Goal: Task Accomplishment & Management: Use online tool/utility

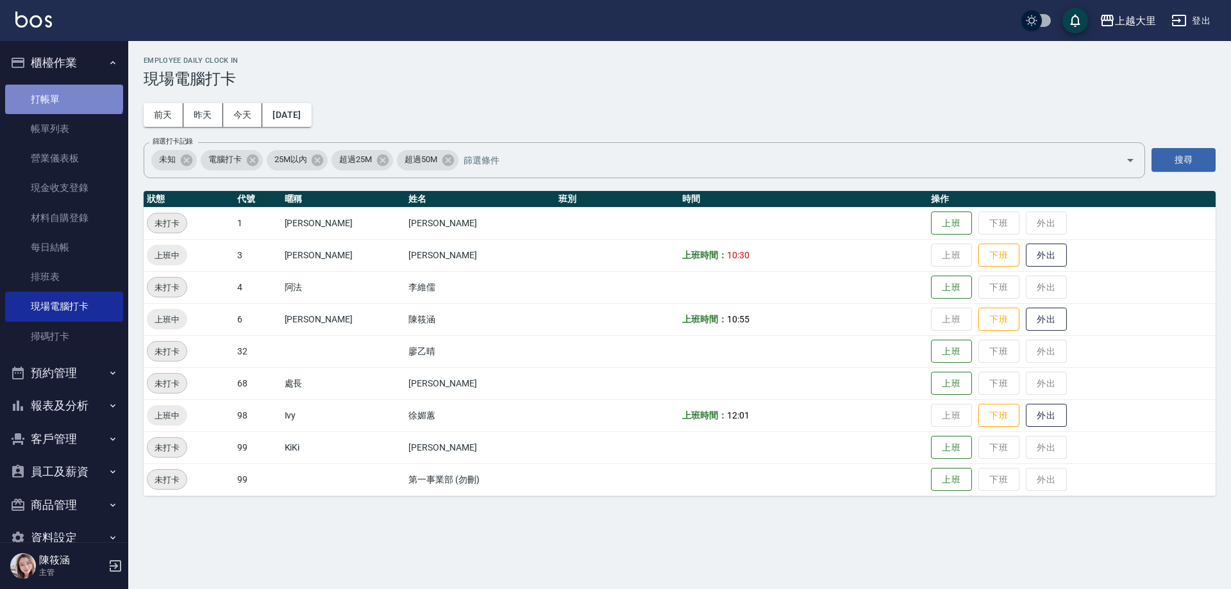
click at [63, 96] on link "打帳單" at bounding box center [64, 99] width 118 height 29
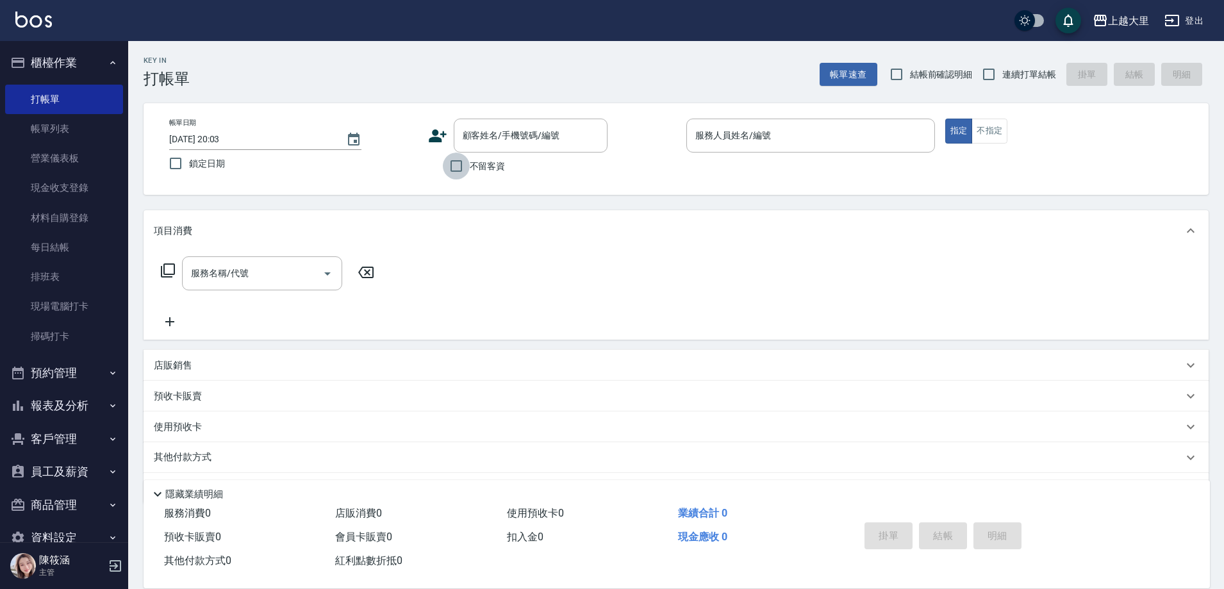
click at [460, 176] on input "不留客資" at bounding box center [456, 166] width 27 height 27
checkbox input "true"
click at [987, 74] on input "連續打單結帳" at bounding box center [989, 74] width 27 height 27
checkbox input "true"
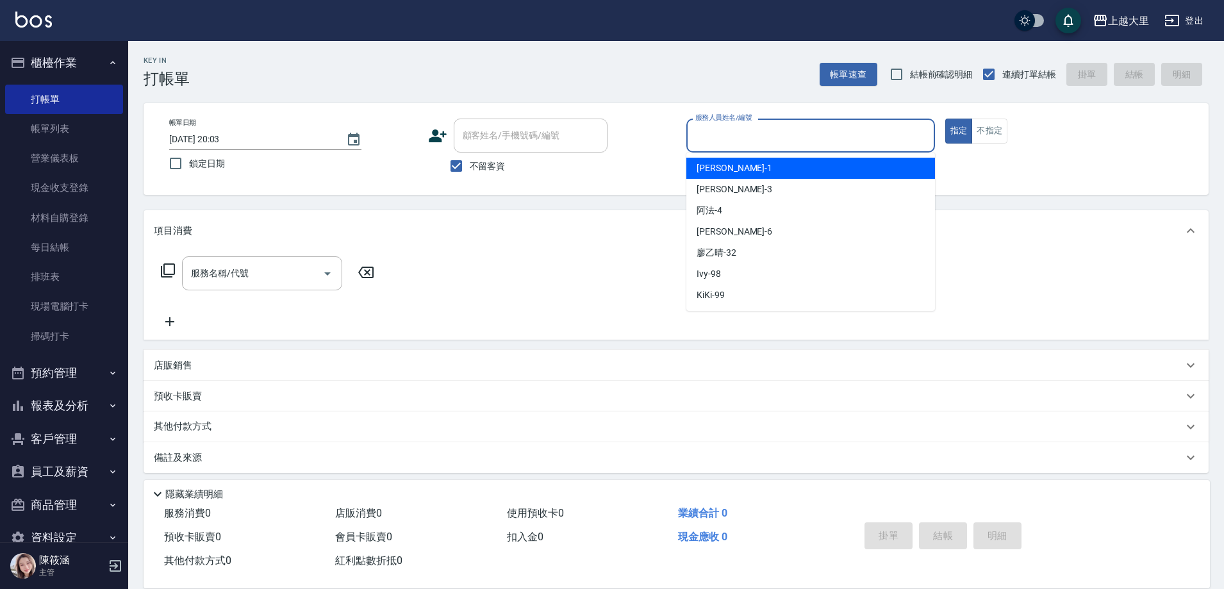
click at [737, 132] on input "服務人員姓名/編號" at bounding box center [810, 135] width 237 height 22
type input "[PERSON_NAME]比-6"
type button "true"
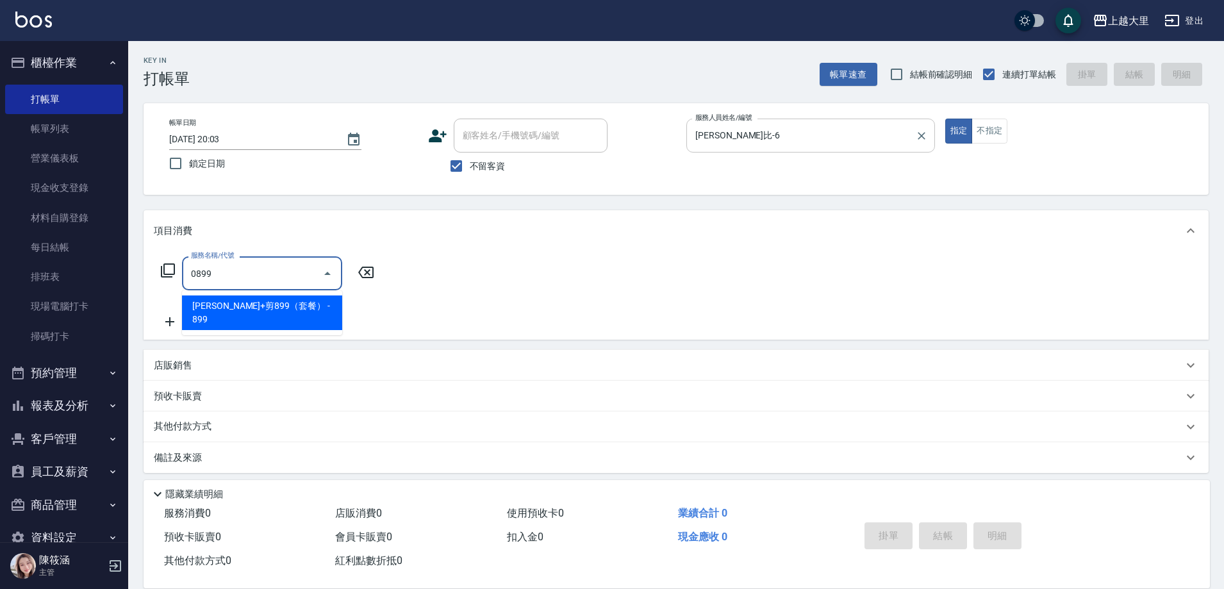
type input "[PERSON_NAME]+剪899（套餐）(0899)"
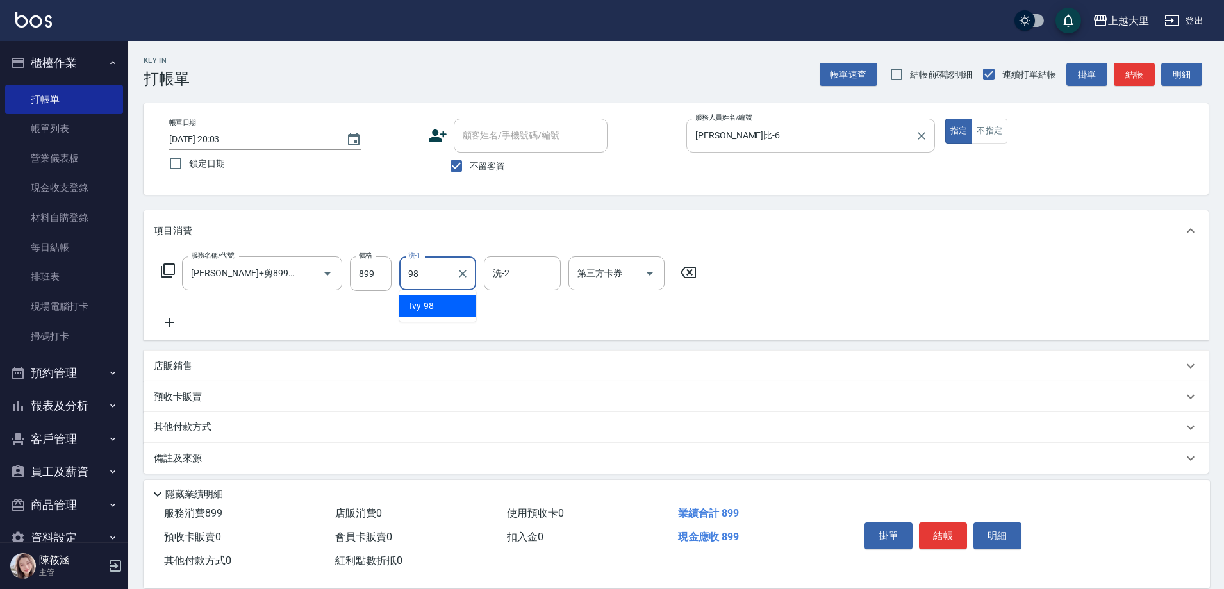
type input "Ivy-98"
click at [655, 274] on icon "Open" at bounding box center [649, 273] width 15 height 15
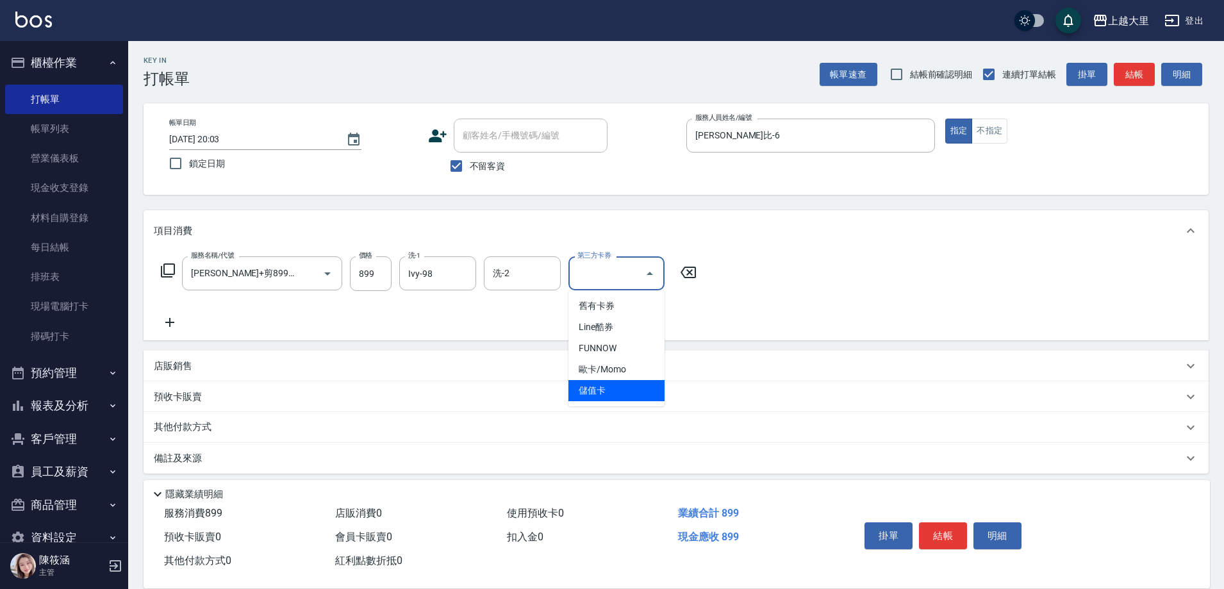
click at [643, 390] on span "儲值卡" at bounding box center [617, 390] width 96 height 21
type input "儲值卡"
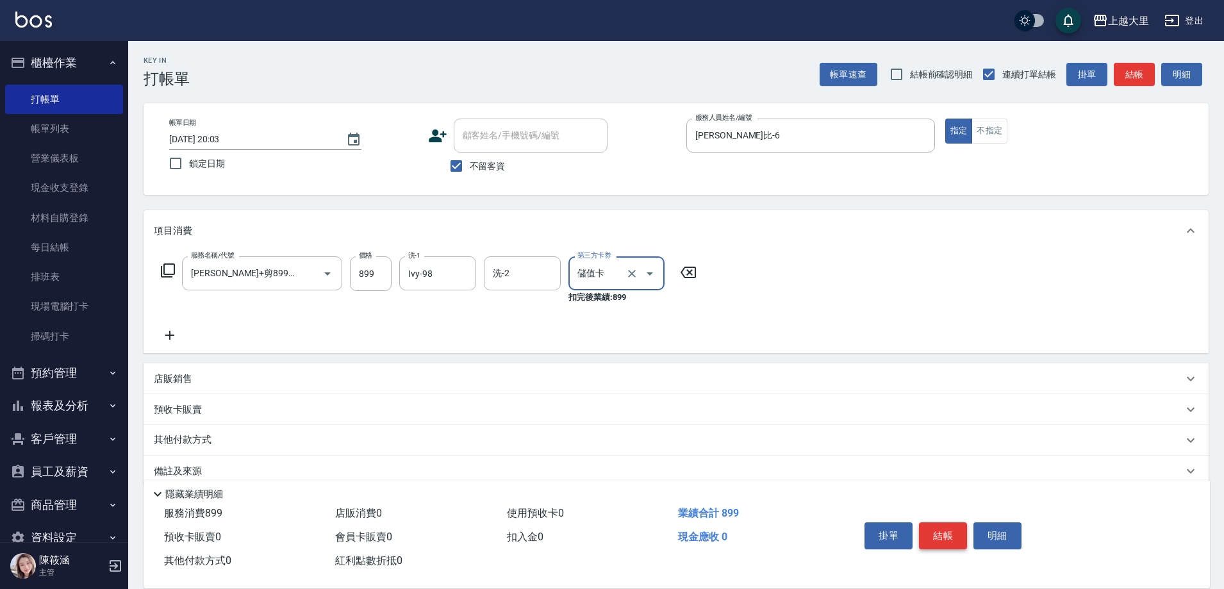
click at [949, 522] on button "結帳" at bounding box center [943, 535] width 48 height 27
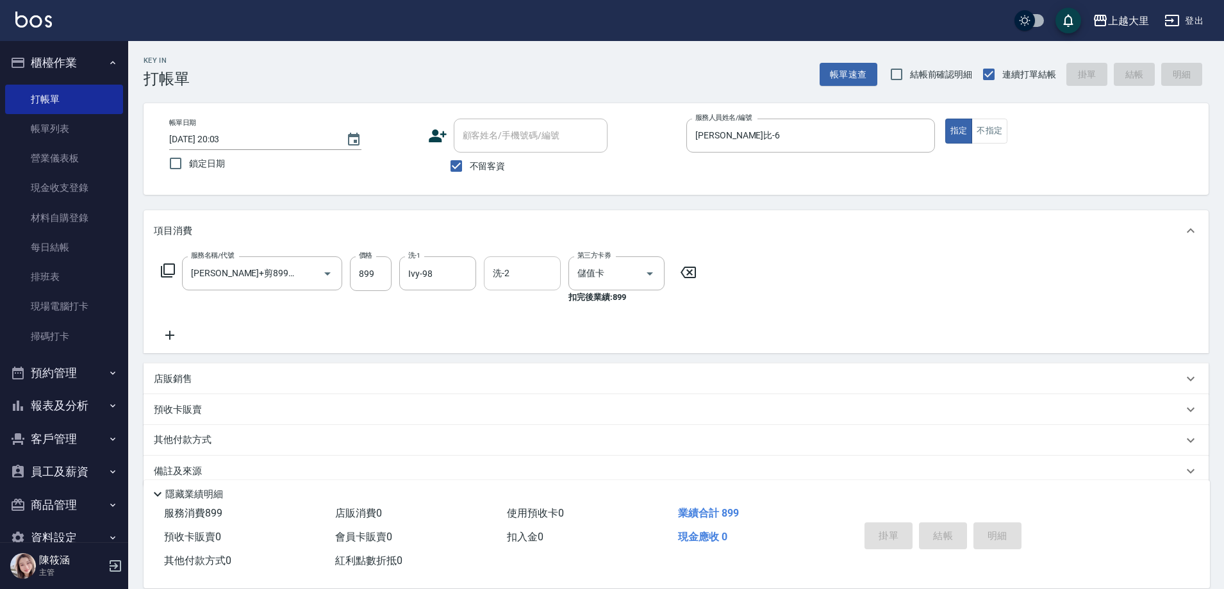
type input "[DATE] 20:04"
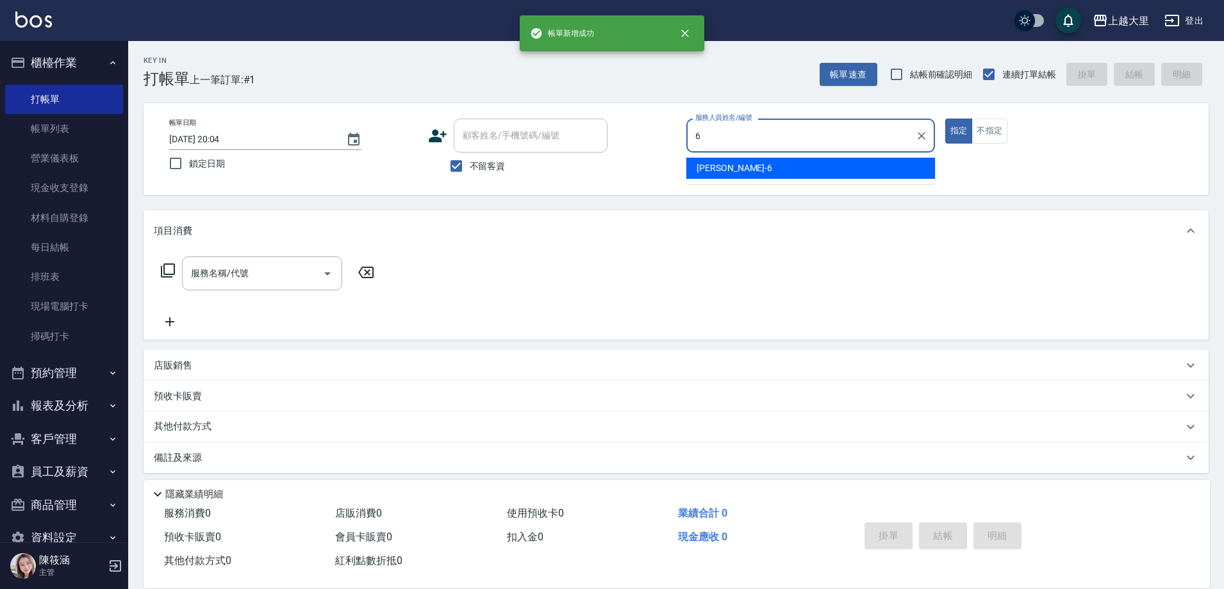
type input "[PERSON_NAME]比-6"
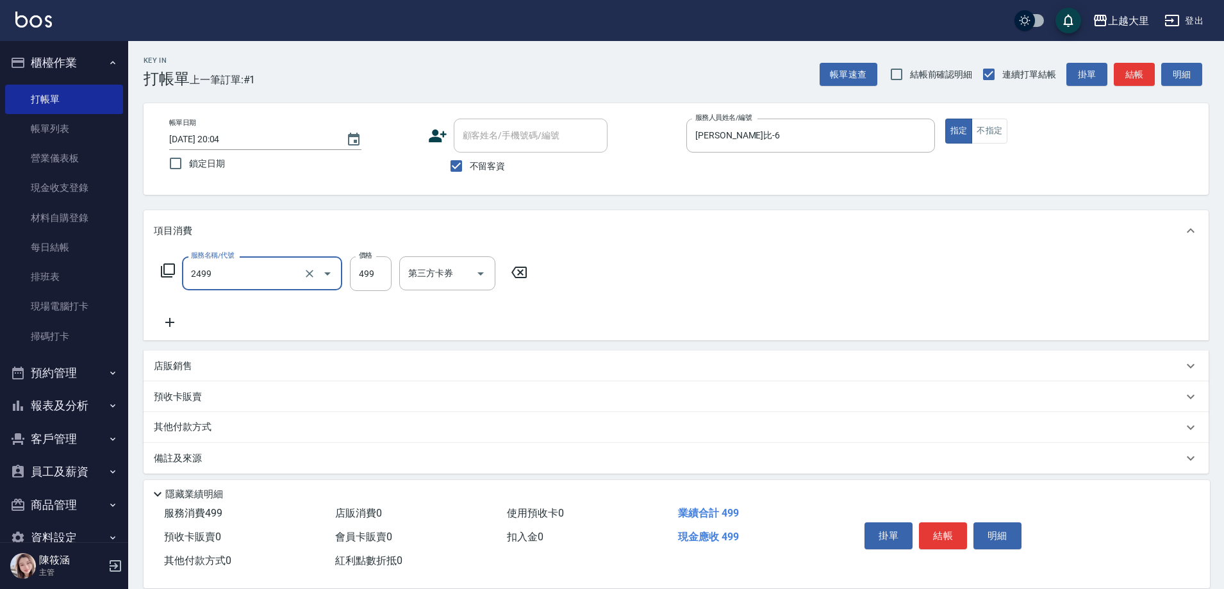
type input "499洗剪(2499)"
type input "500"
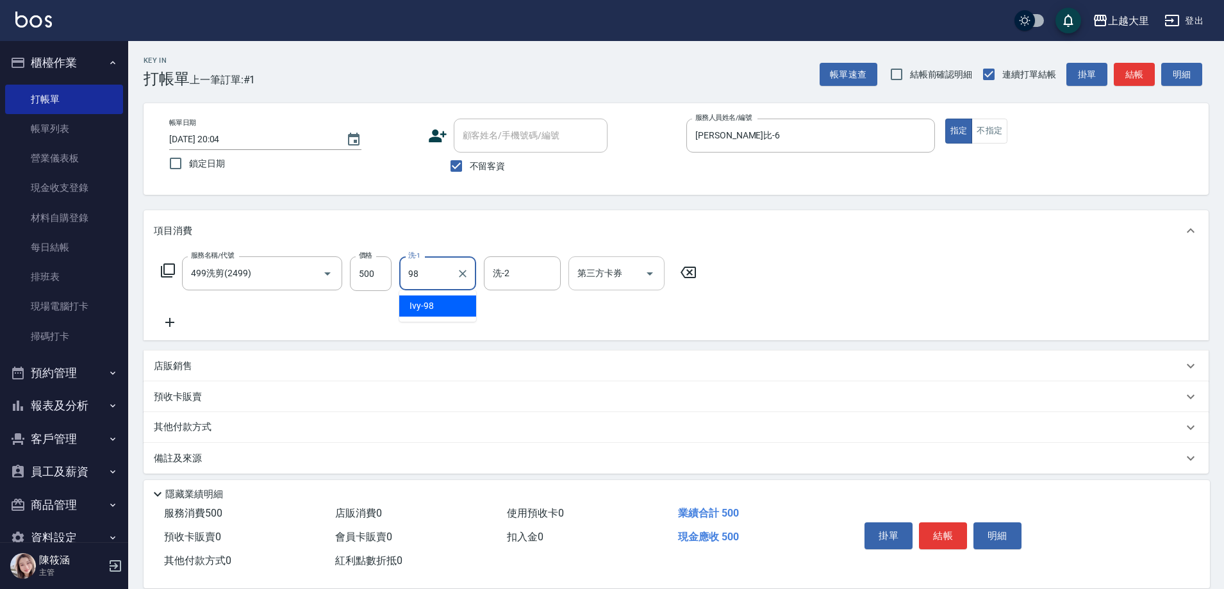
click at [649, 274] on icon "Open" at bounding box center [650, 273] width 6 height 3
type input "98"
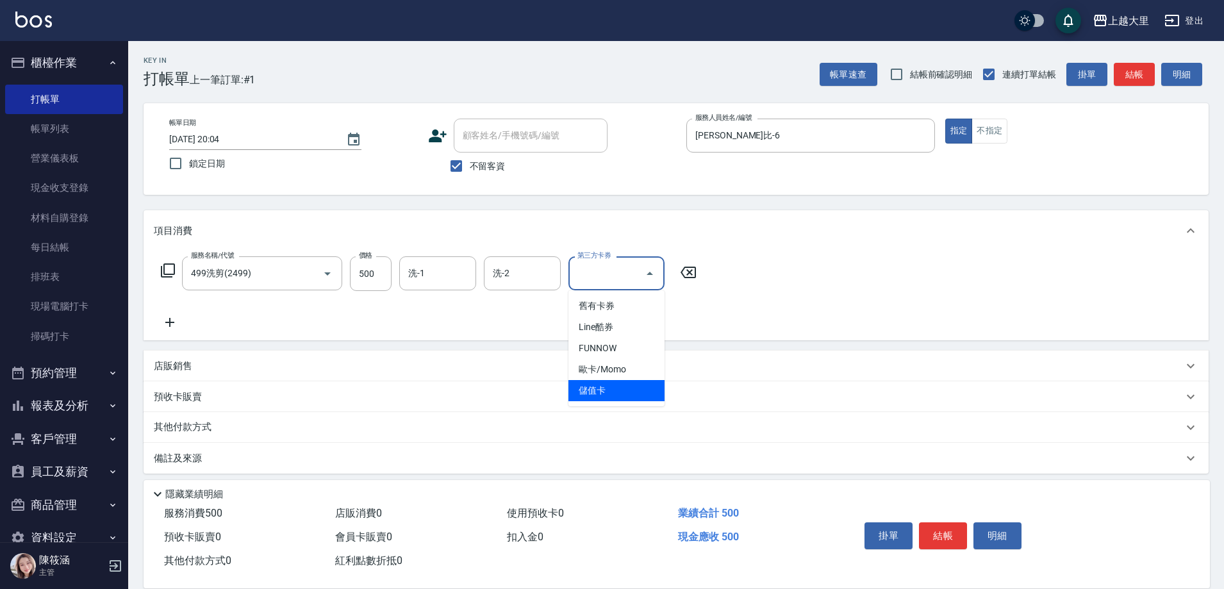
click at [618, 385] on span "儲值卡" at bounding box center [617, 390] width 96 height 21
type input "儲值卡"
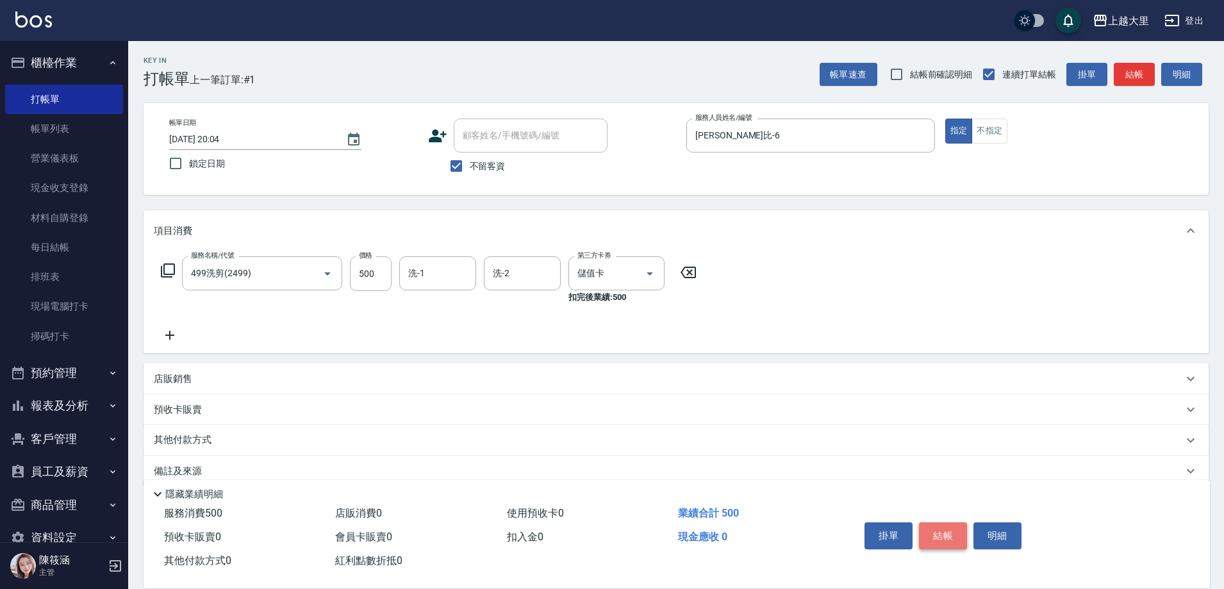
drag, startPoint x: 953, startPoint y: 536, endPoint x: 810, endPoint y: 396, distance: 199.9
click at [952, 536] on button "結帳" at bounding box center [943, 535] width 48 height 27
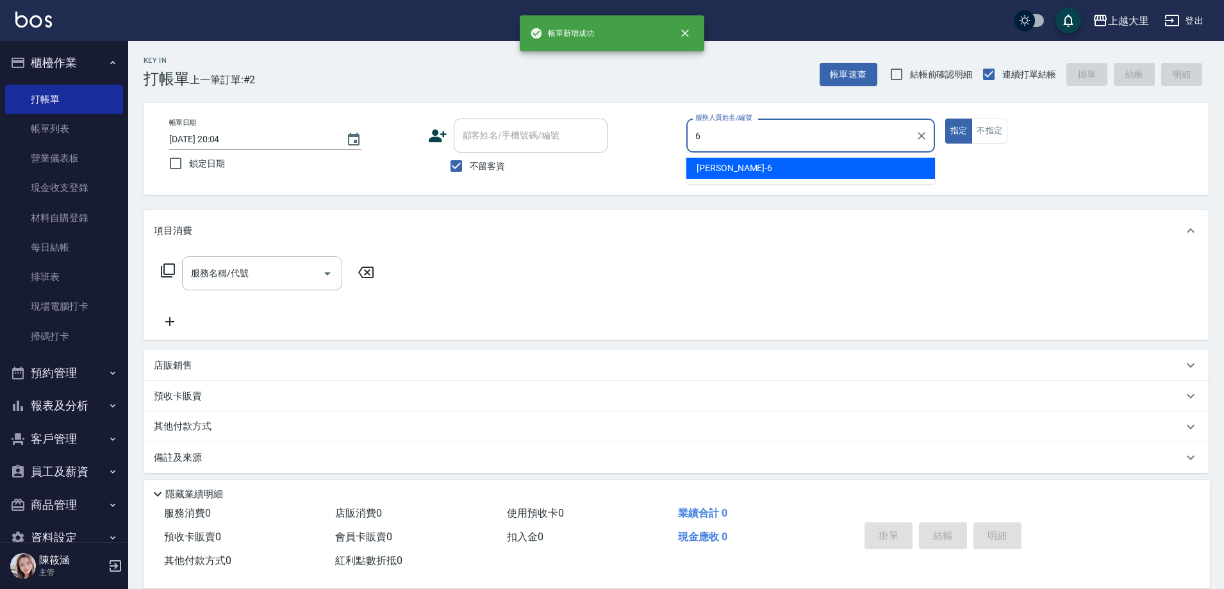
type input "[PERSON_NAME]比-6"
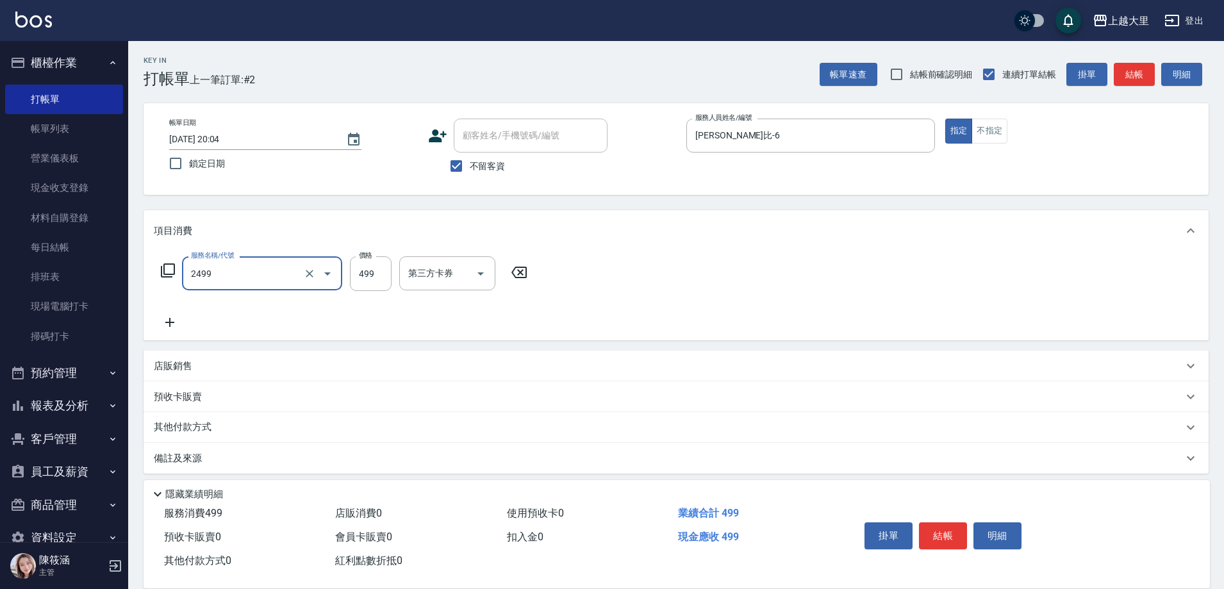
type input "499洗剪(2499)"
type input "500"
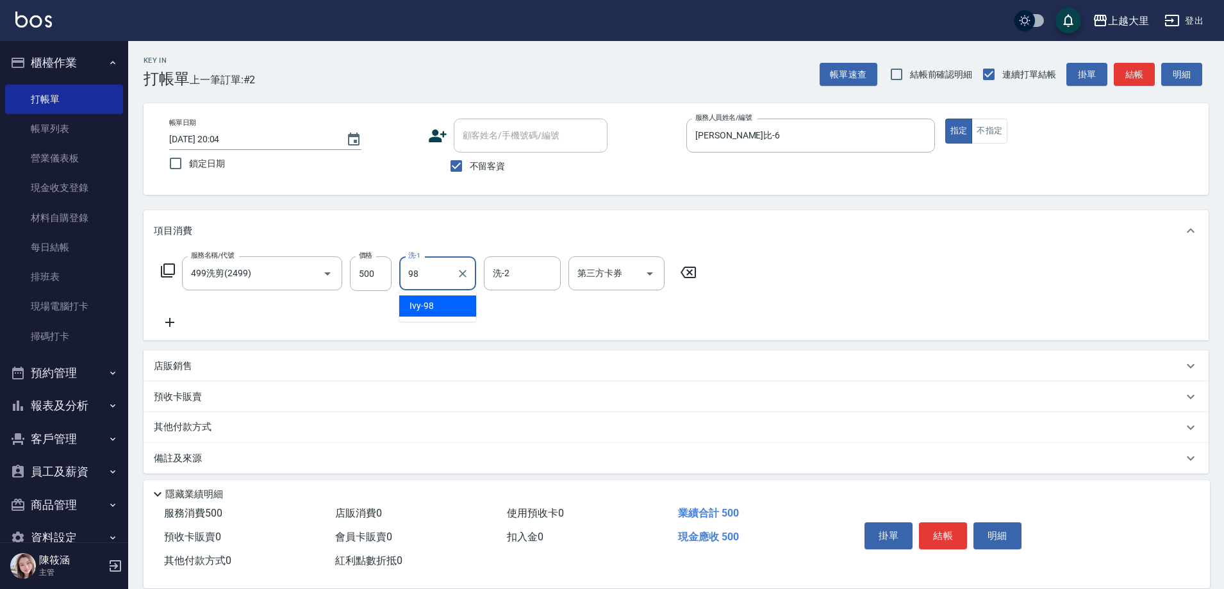
type input "Ivy-98"
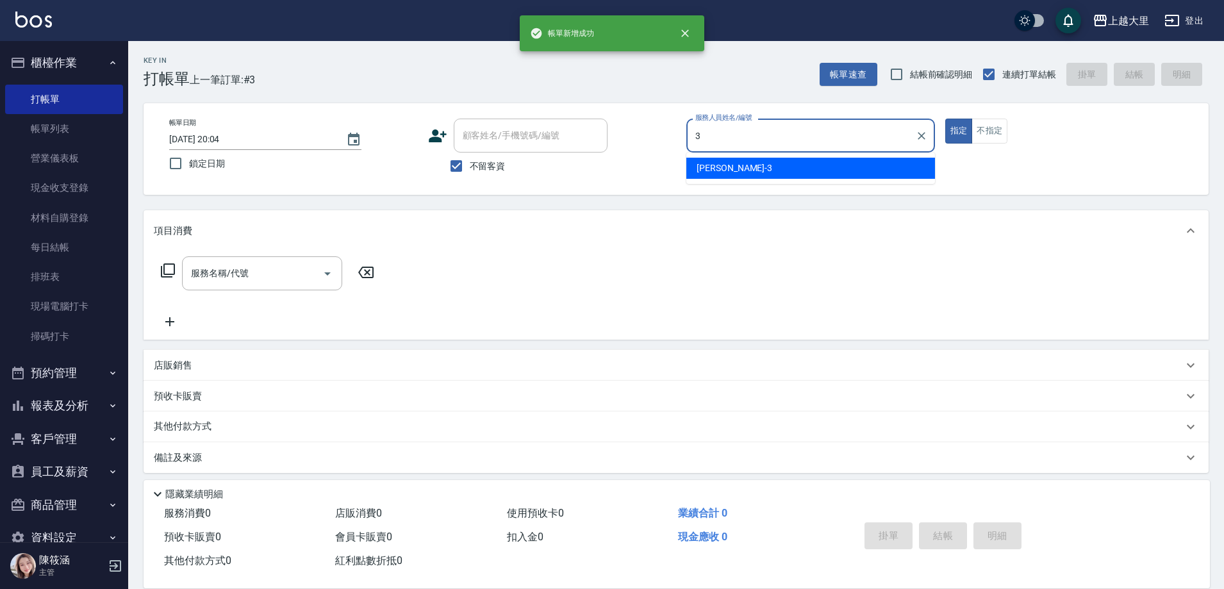
type input "[PERSON_NAME]-3"
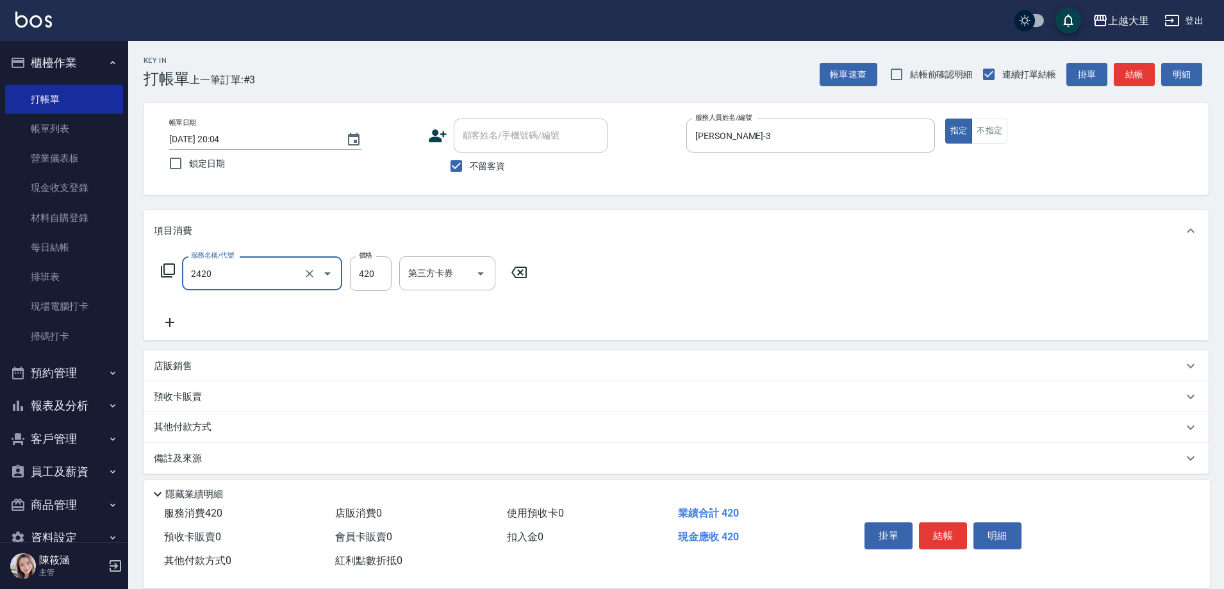
type input "洗+剪420(2420)"
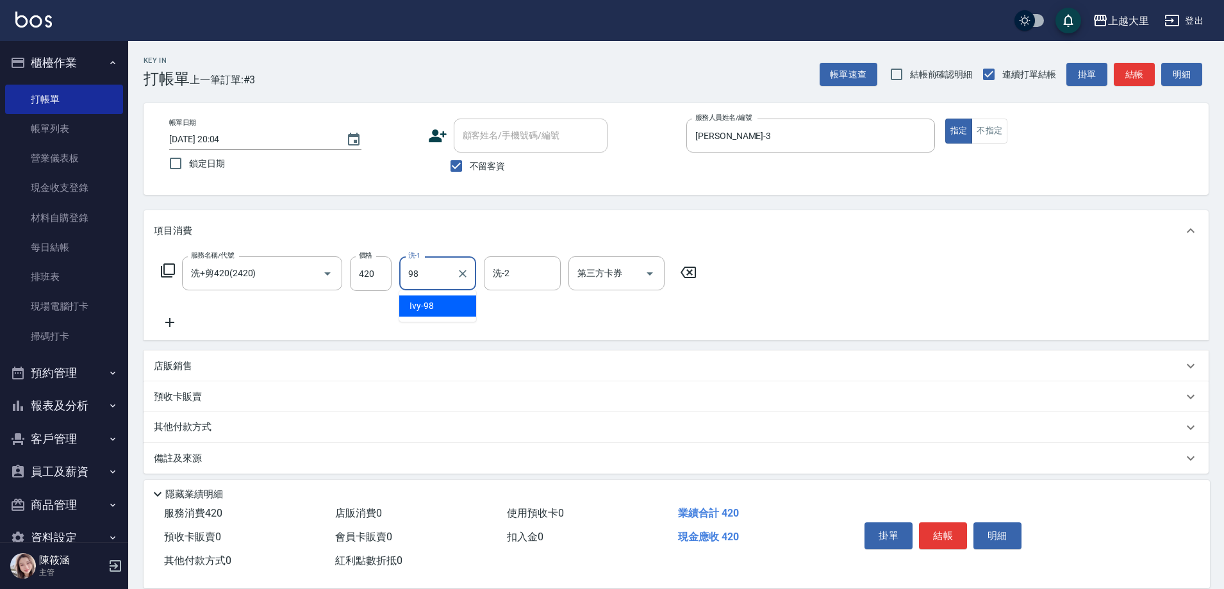
type input "Ivy-98"
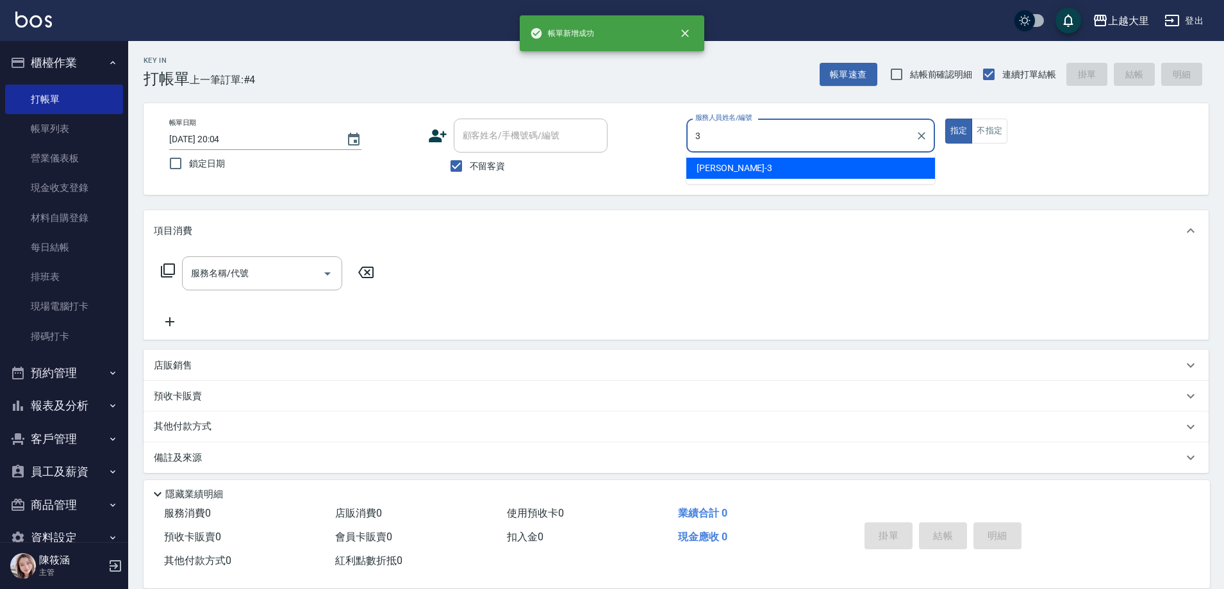
type input "[PERSON_NAME]-3"
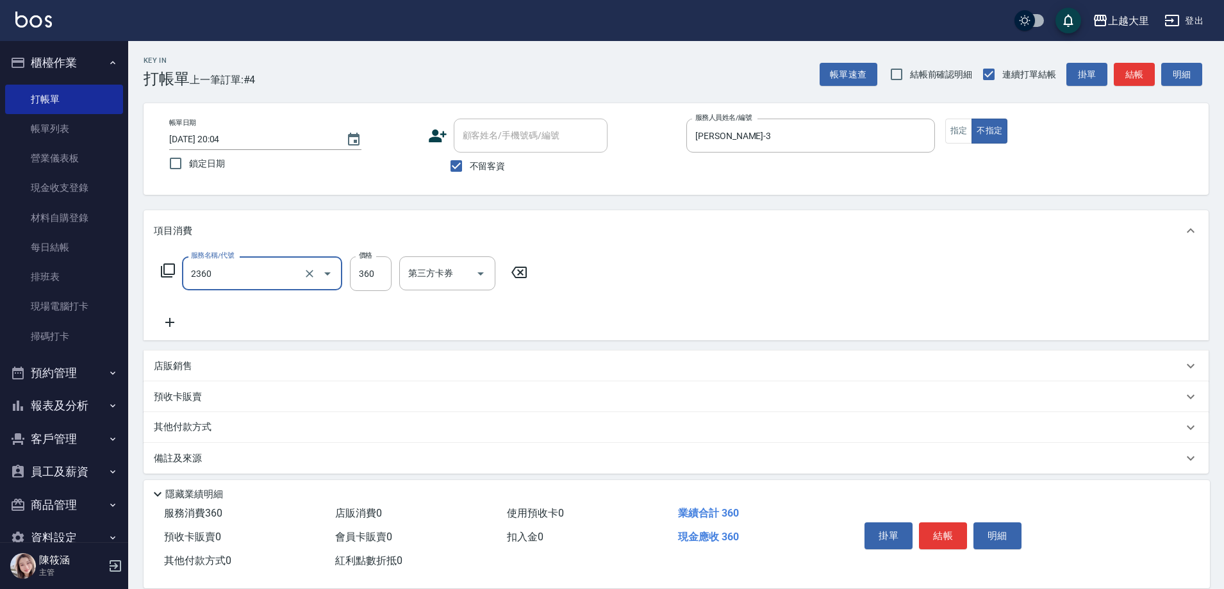
type input "洗+剪360(2360)"
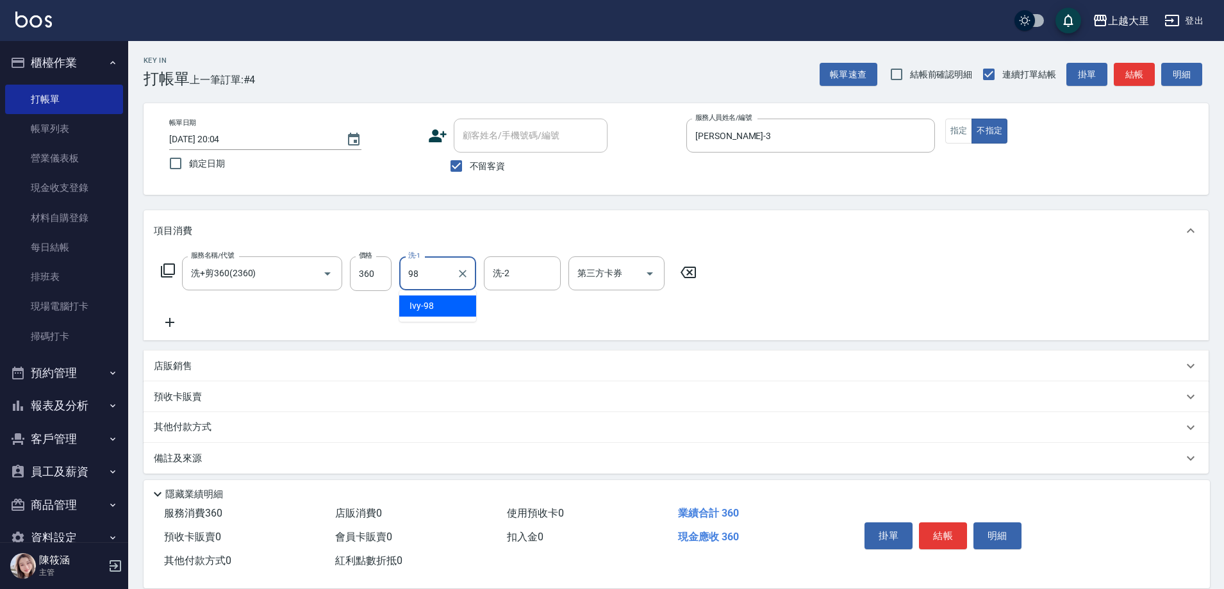
type input "Ivy-98"
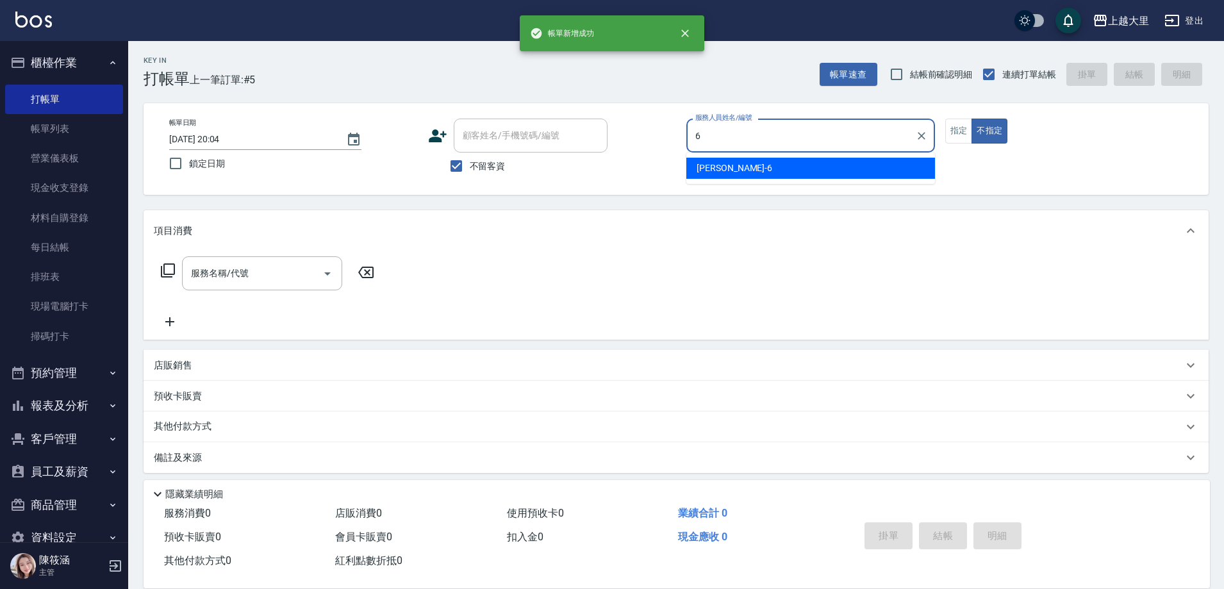
type input "[PERSON_NAME]比-6"
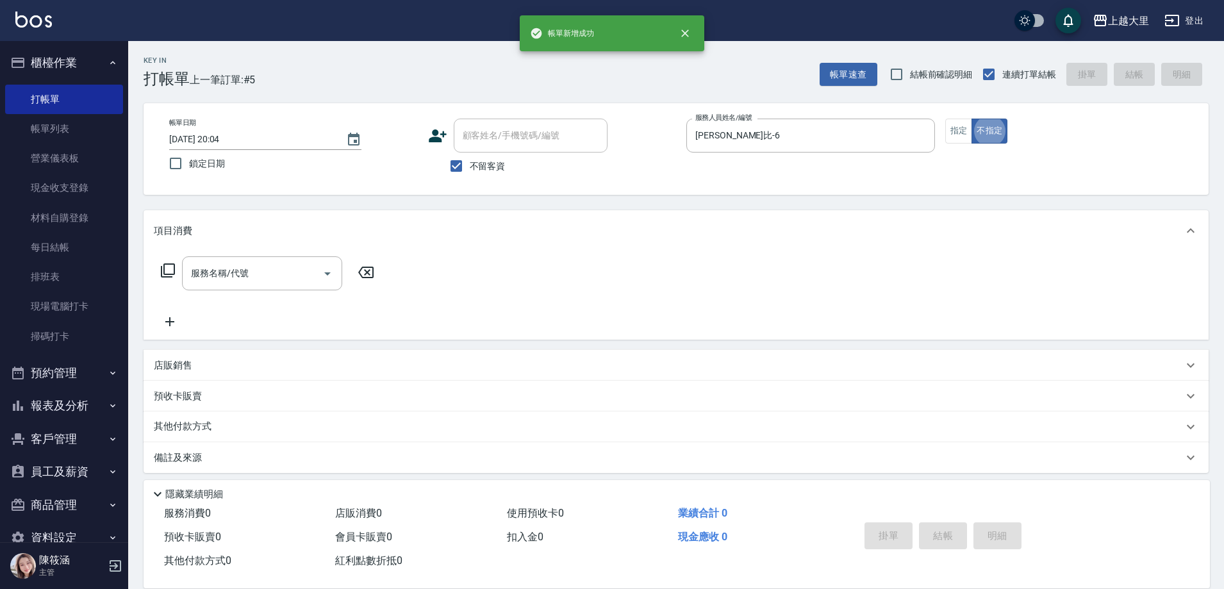
type button "false"
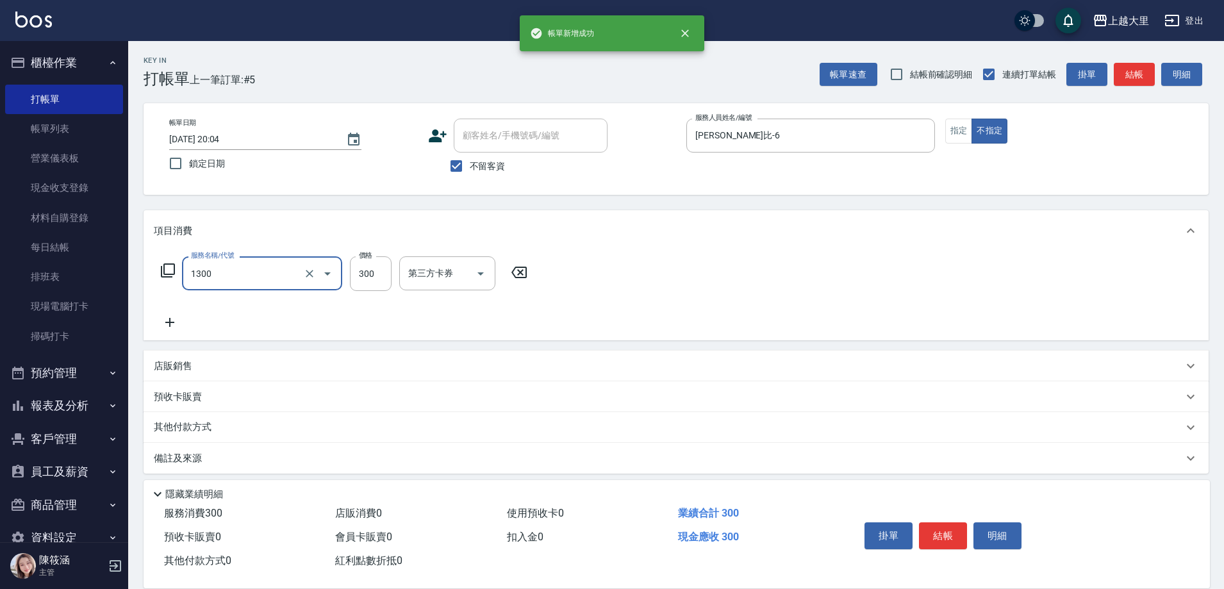
type input "健康洗髮(1300)"
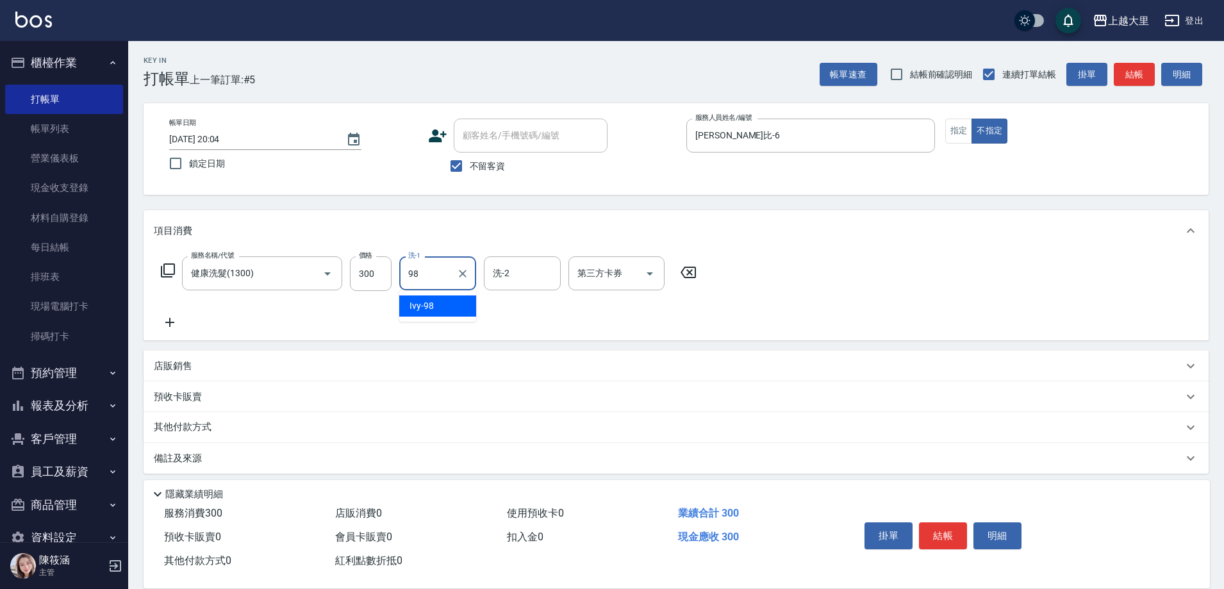
type input "Ivy-98"
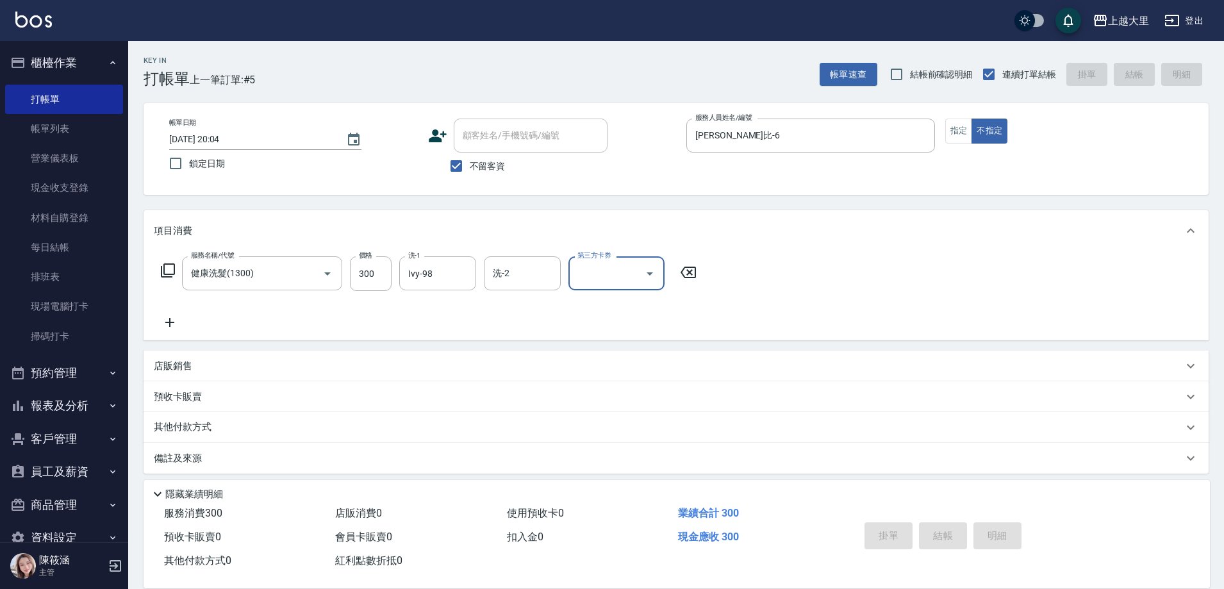
type input "[DATE] 20:05"
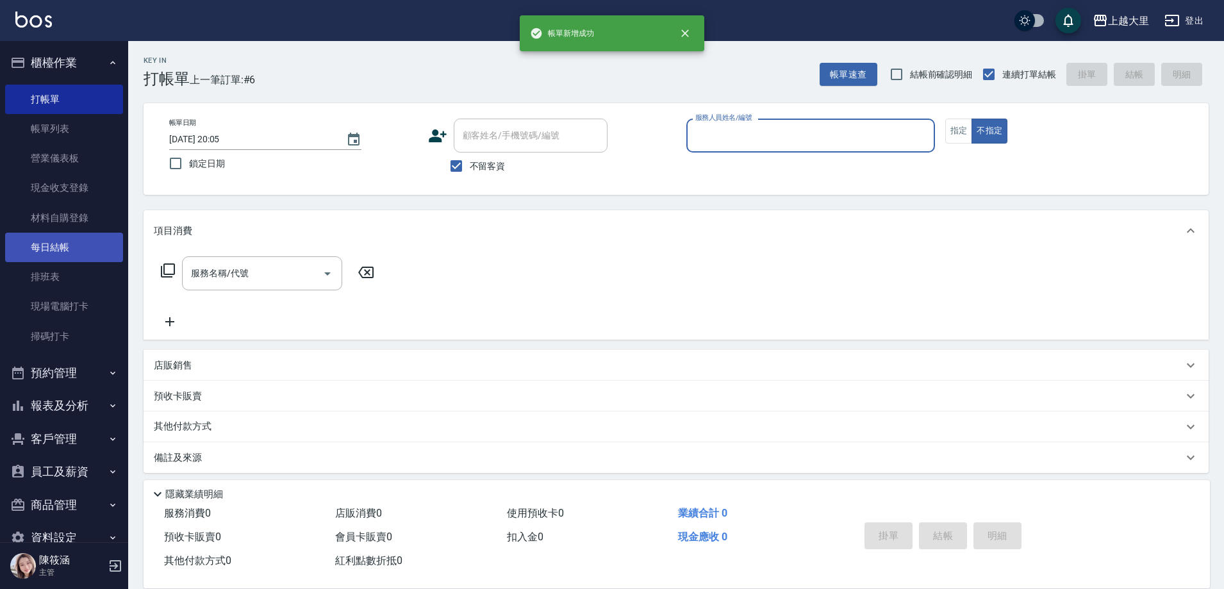
click at [86, 234] on link "每日結帳" at bounding box center [64, 247] width 118 height 29
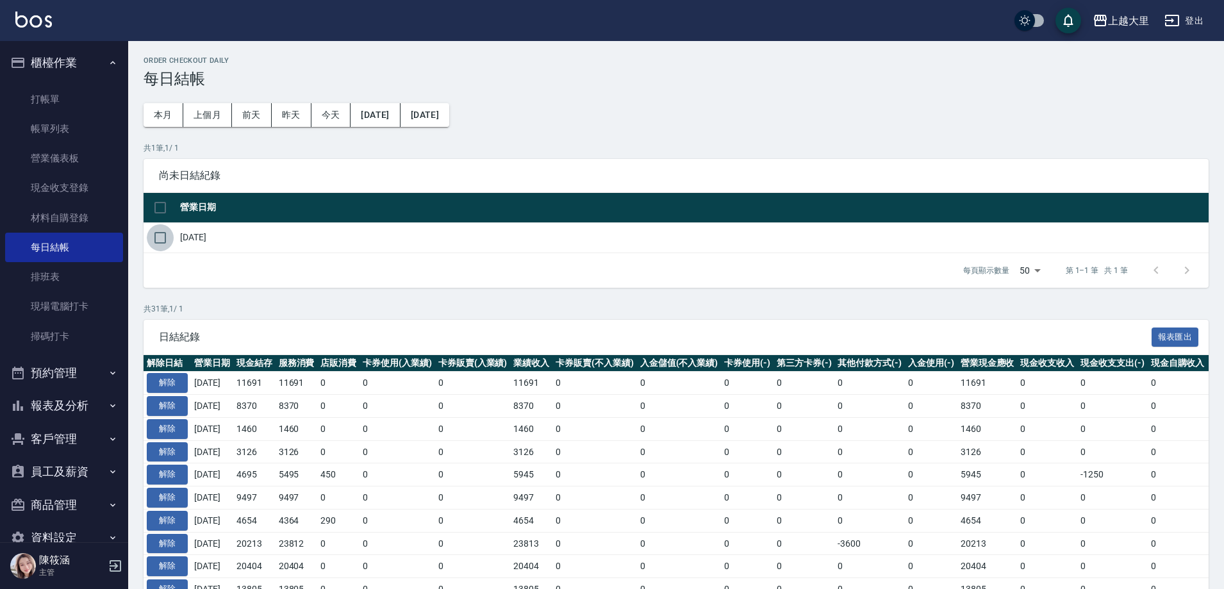
click at [163, 237] on input "checkbox" at bounding box center [160, 237] width 27 height 27
checkbox input "true"
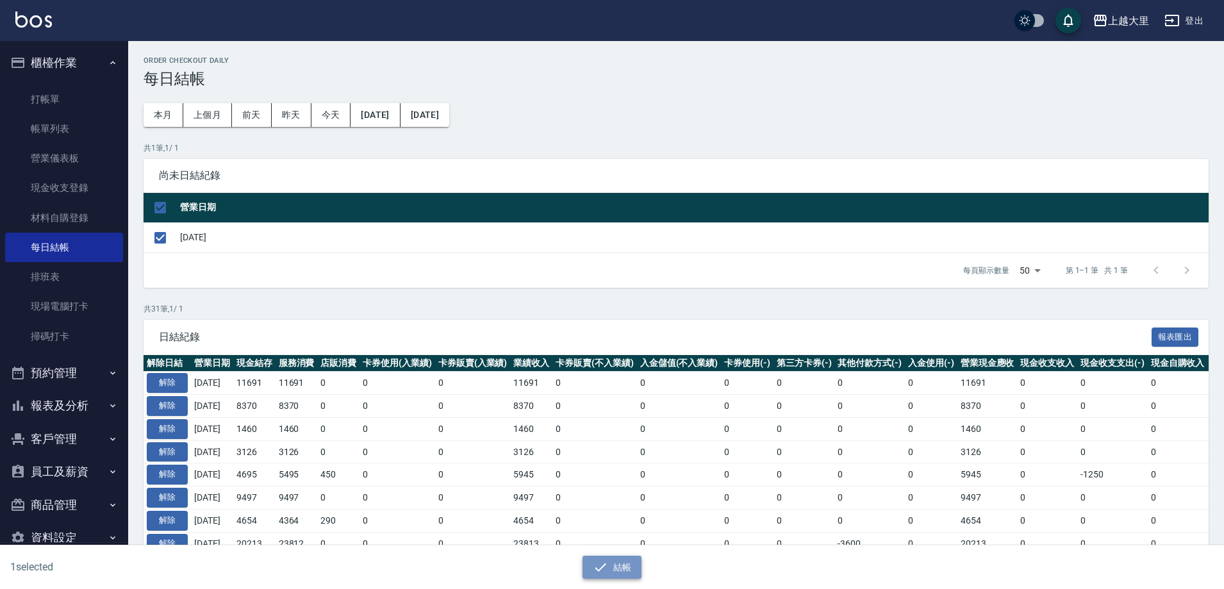
click at [613, 574] on button "結帳" at bounding box center [613, 568] width 60 height 24
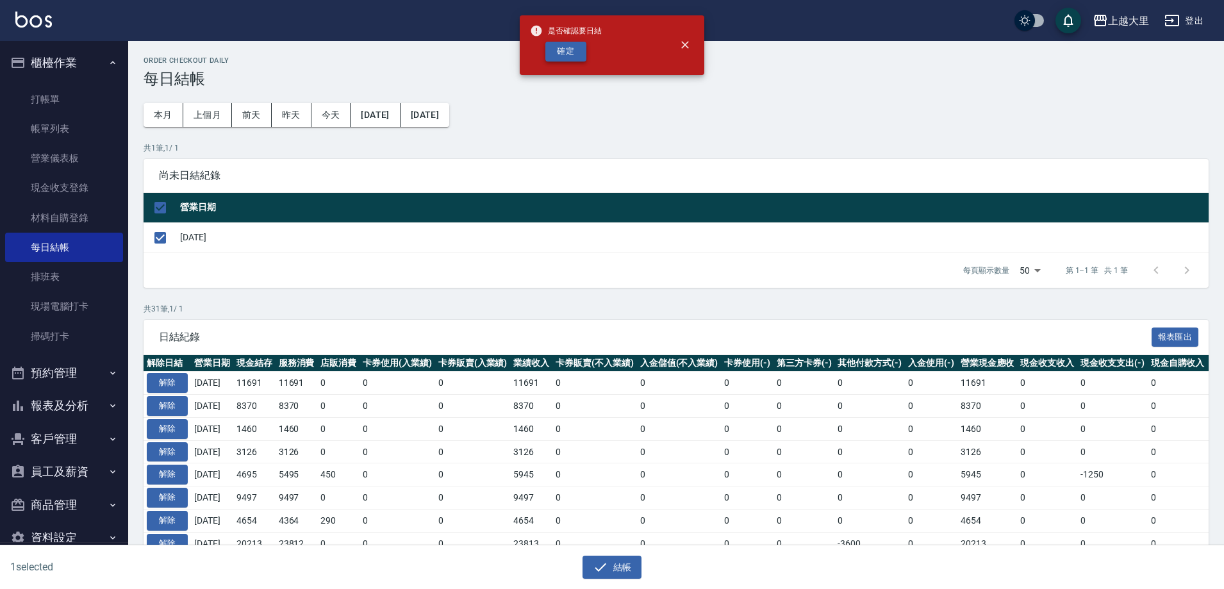
click at [573, 53] on button "確定" at bounding box center [566, 52] width 41 height 20
checkbox input "false"
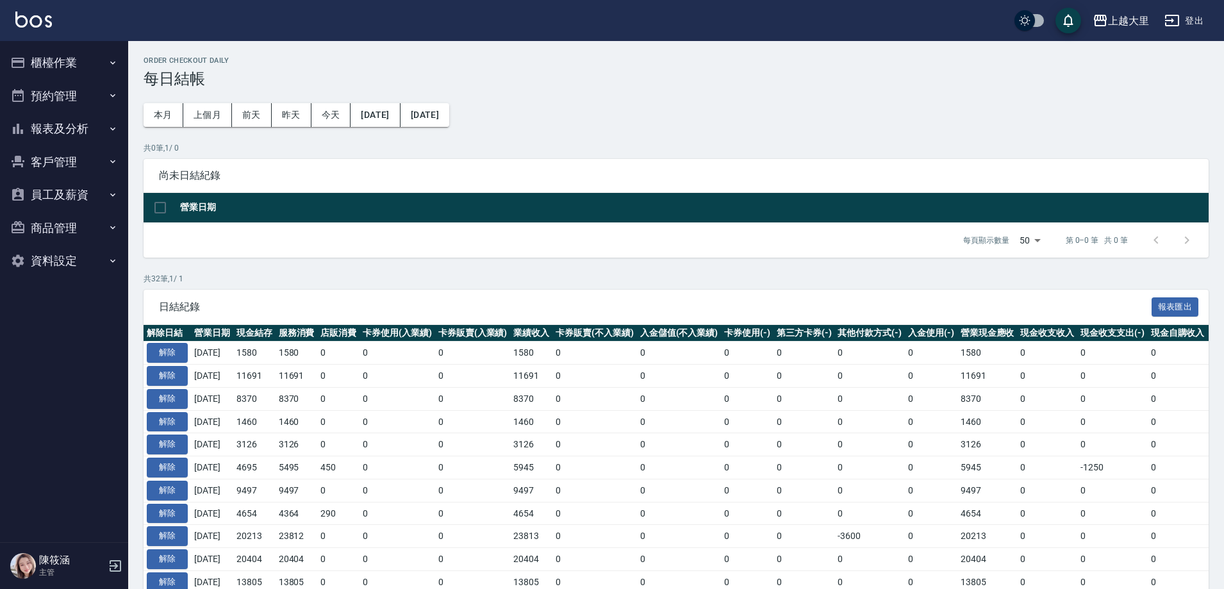
click at [61, 124] on button "報表及分析" at bounding box center [64, 128] width 118 height 33
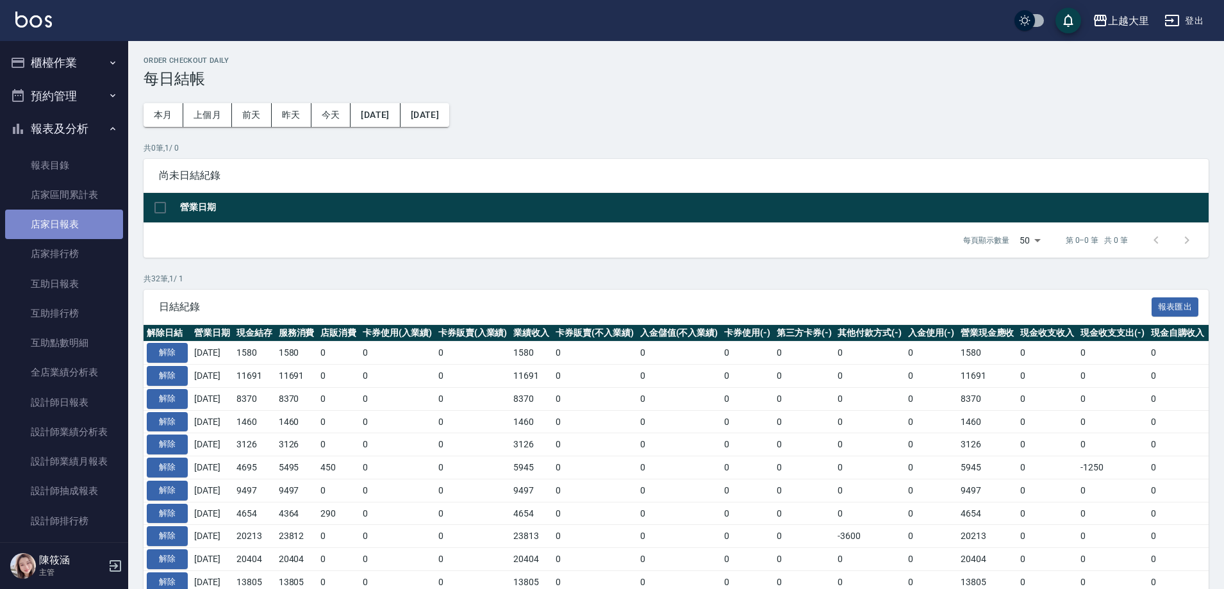
click at [65, 234] on link "店家日報表" at bounding box center [64, 224] width 118 height 29
